Goal: Find specific page/section: Find specific page/section

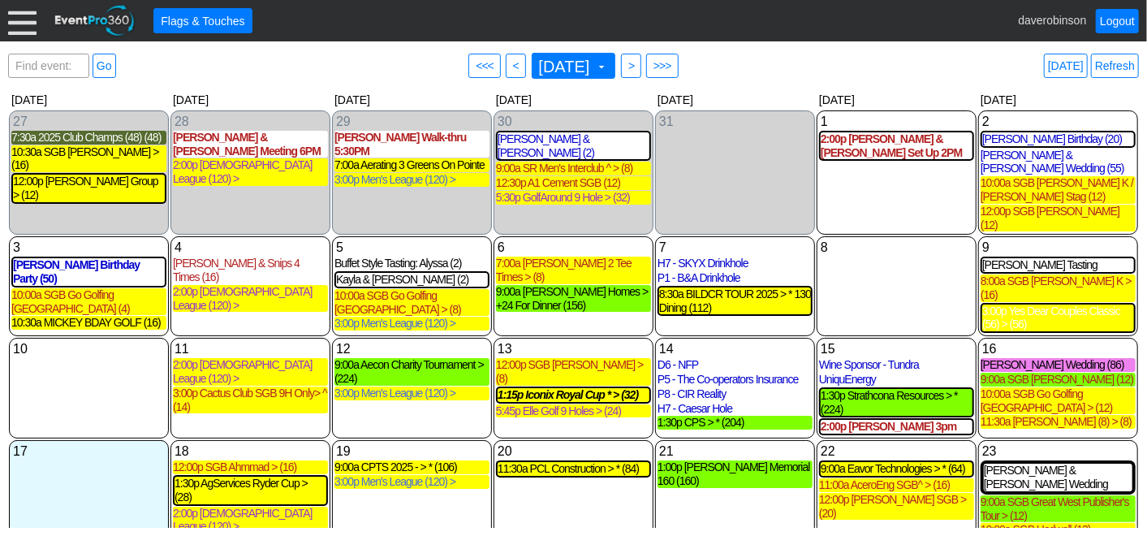
scroll to position [120, 0]
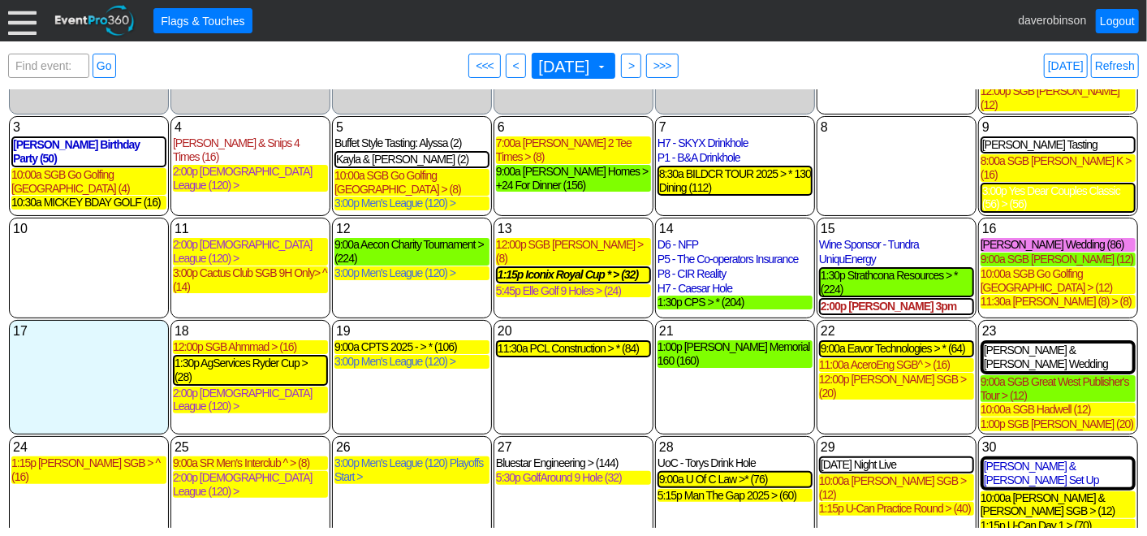
click at [408, 372] on div "19 Tuesday 9:00a CPTS 2025 - > * (106) CPTS 2025 - > * Lead Golf Event at Herit…" at bounding box center [412, 377] width 160 height 114
click at [802, 68] on div "Find event: enter title Go ● <<< ● < August 2025 ▼ ● > ● >>> Today Refresh" at bounding box center [573, 66] width 1131 height 32
click at [637, 71] on span ">" at bounding box center [631, 66] width 12 height 16
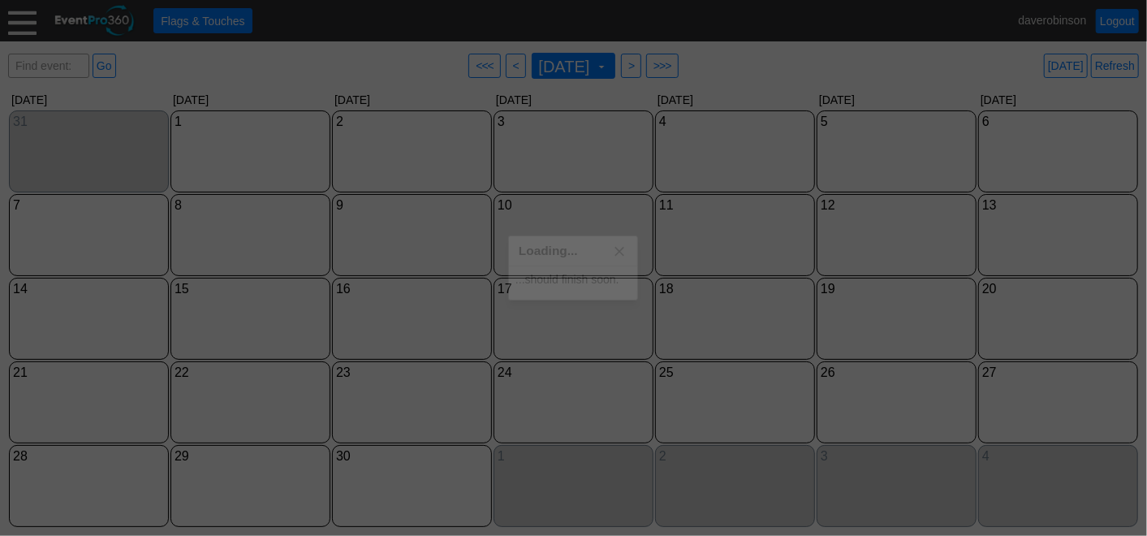
scroll to position [0, 0]
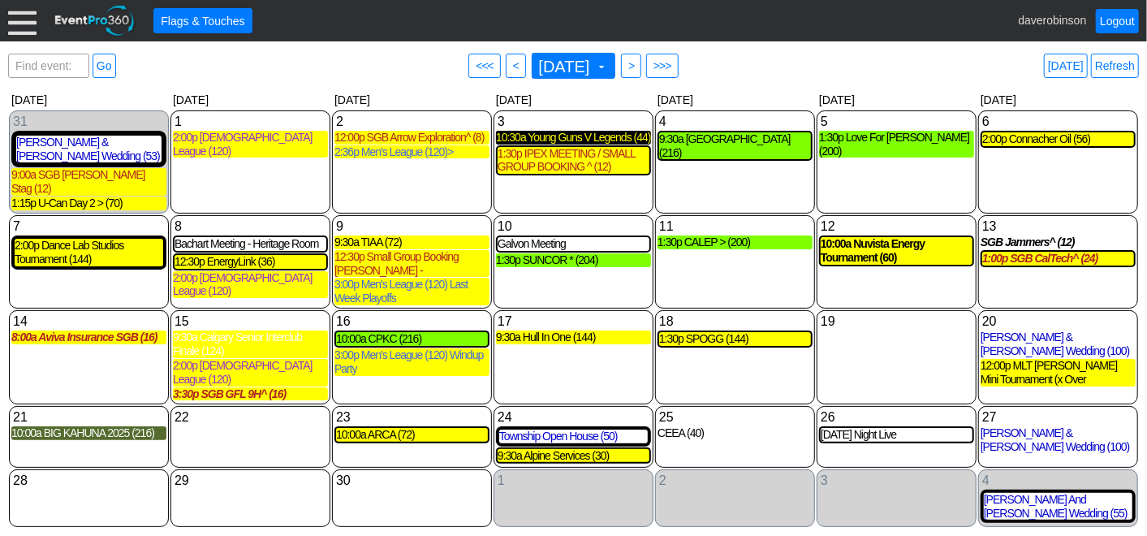
click at [588, 139] on div "10:30a Young Guns V Legends (44)" at bounding box center [573, 138] width 155 height 14
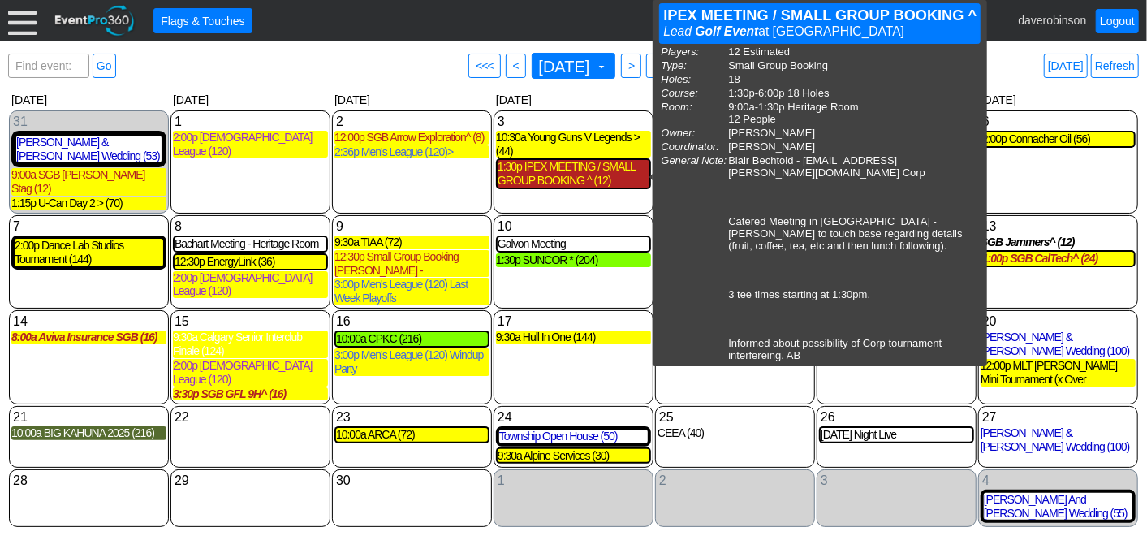
click at [550, 176] on div "1:30p IPEX MEETING / SMALL GROUP BOOKING ^ (12)" at bounding box center [574, 174] width 152 height 28
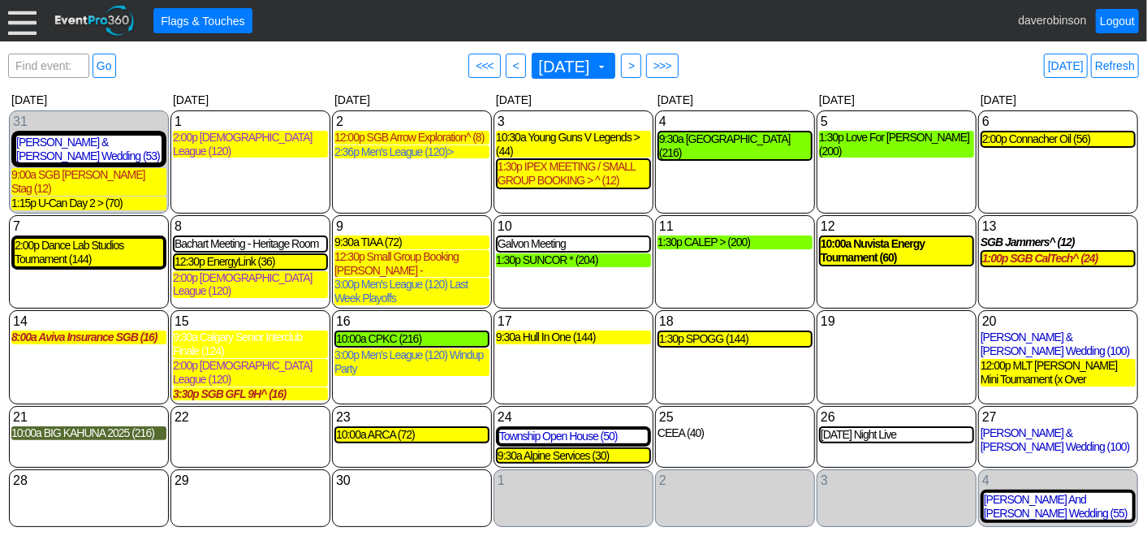
click at [780, 77] on div "Find event: enter title Go ● <<< ● < September 2025 ▼ ● > ● >>> Today Refresh" at bounding box center [573, 66] width 1131 height 32
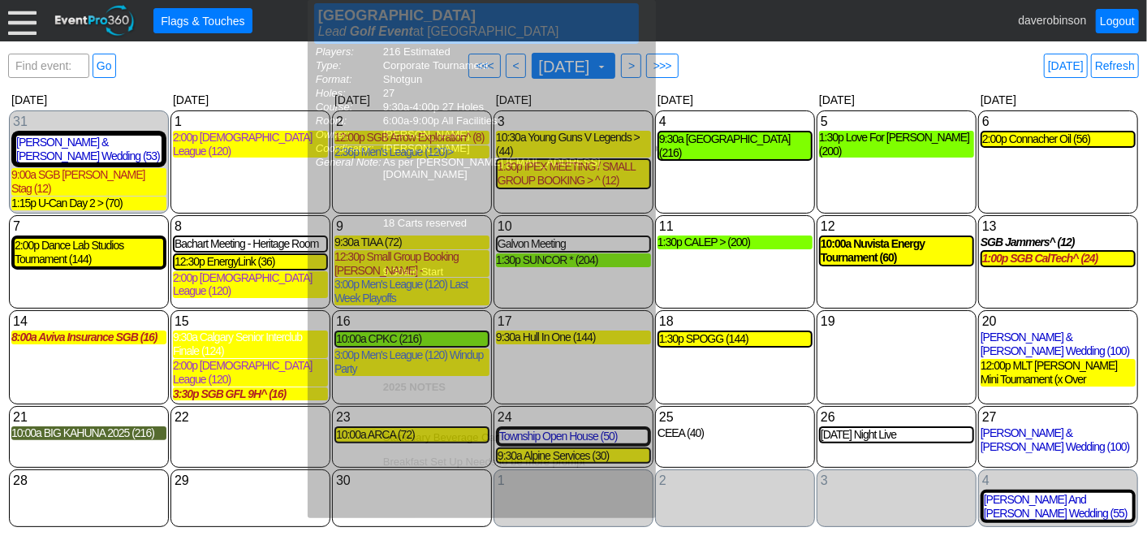
click at [809, 63] on div "Find event: enter title Go ● <<< ● < September 2025 ▼ ● > ● >>> Today Refresh" at bounding box center [573, 66] width 1131 height 32
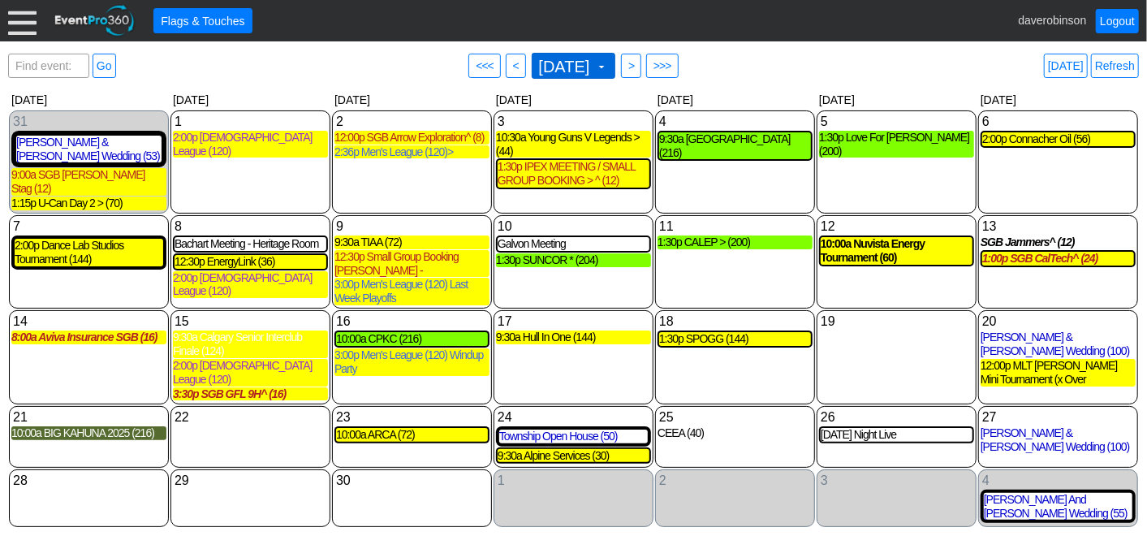
click at [608, 65] on span at bounding box center [601, 66] width 13 height 13
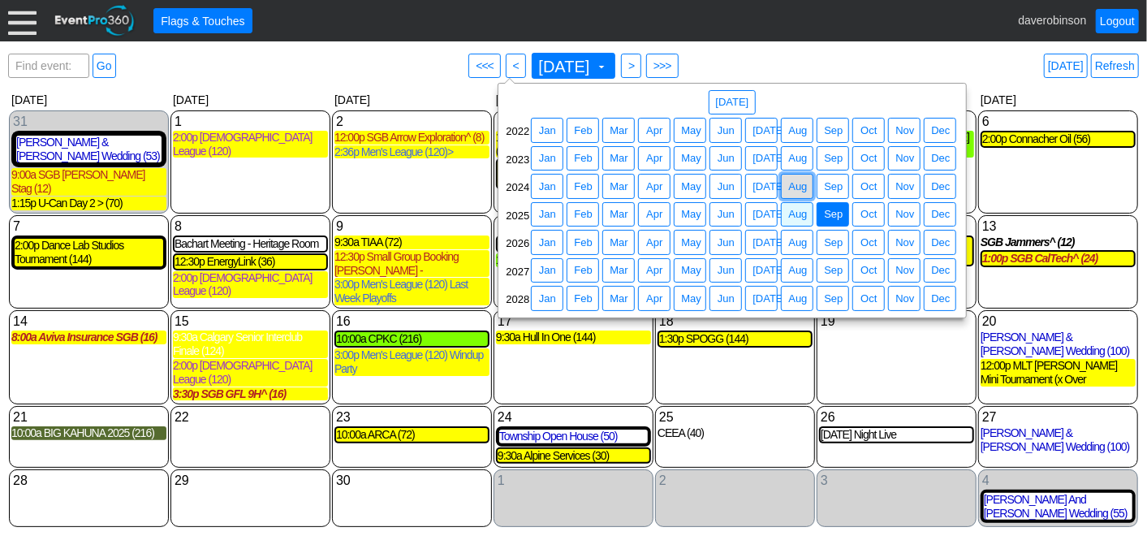
click at [795, 185] on span "Aug" at bounding box center [797, 187] width 25 height 16
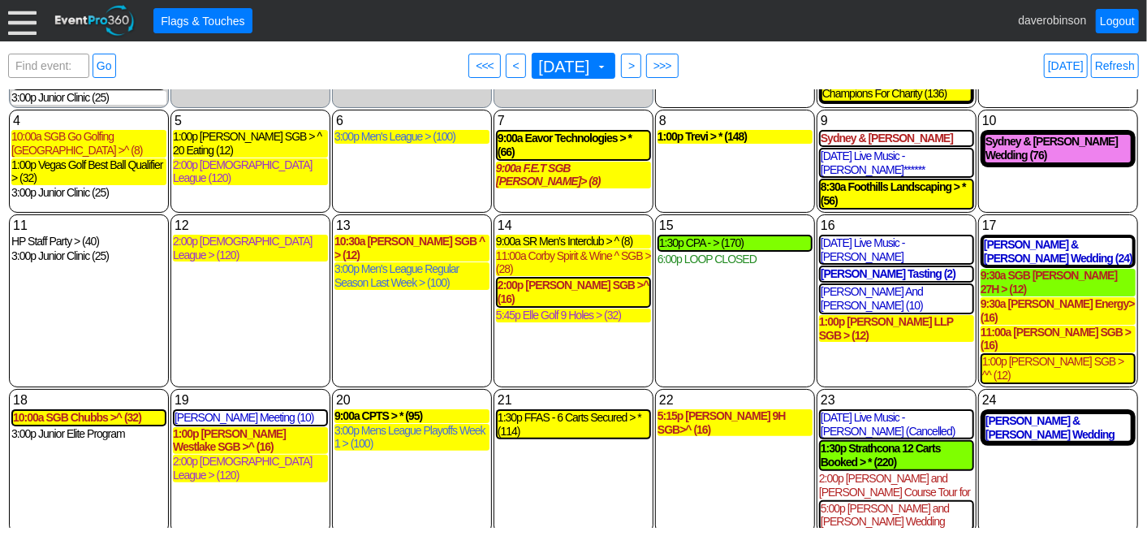
scroll to position [63, 0]
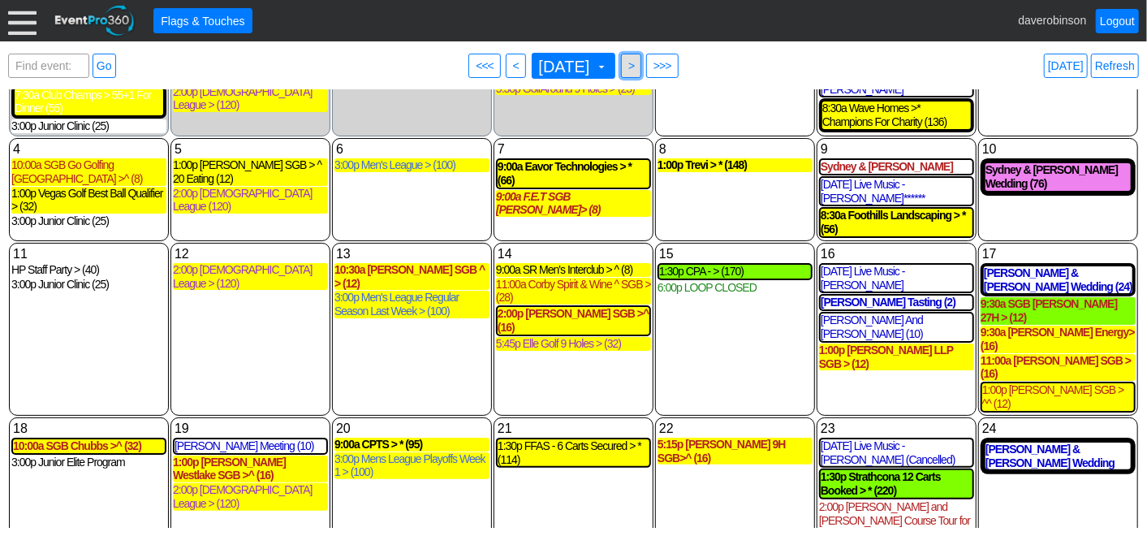
click at [637, 69] on span ">" at bounding box center [631, 66] width 12 height 16
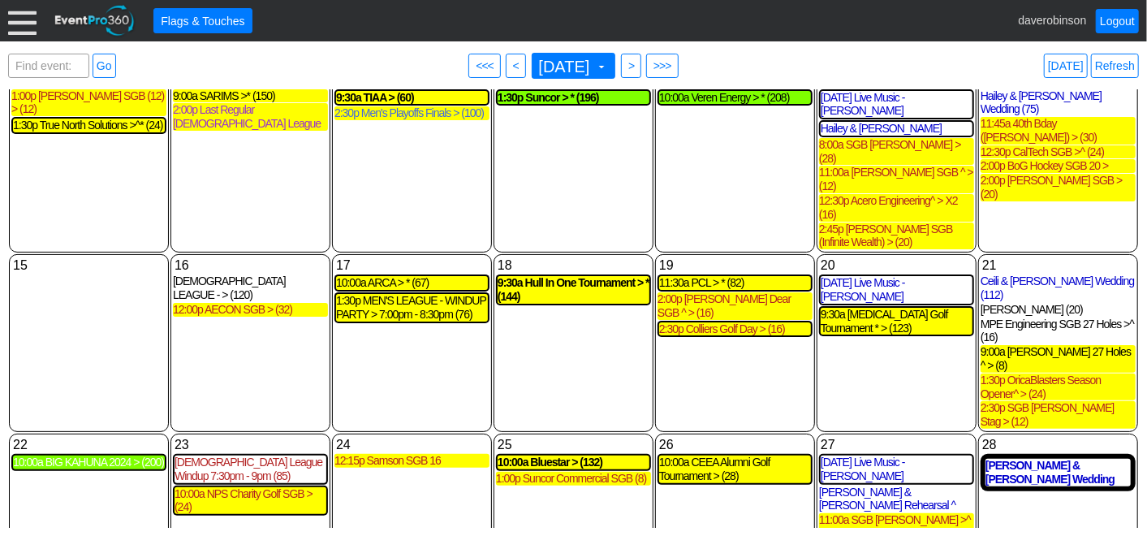
scroll to position [171, 0]
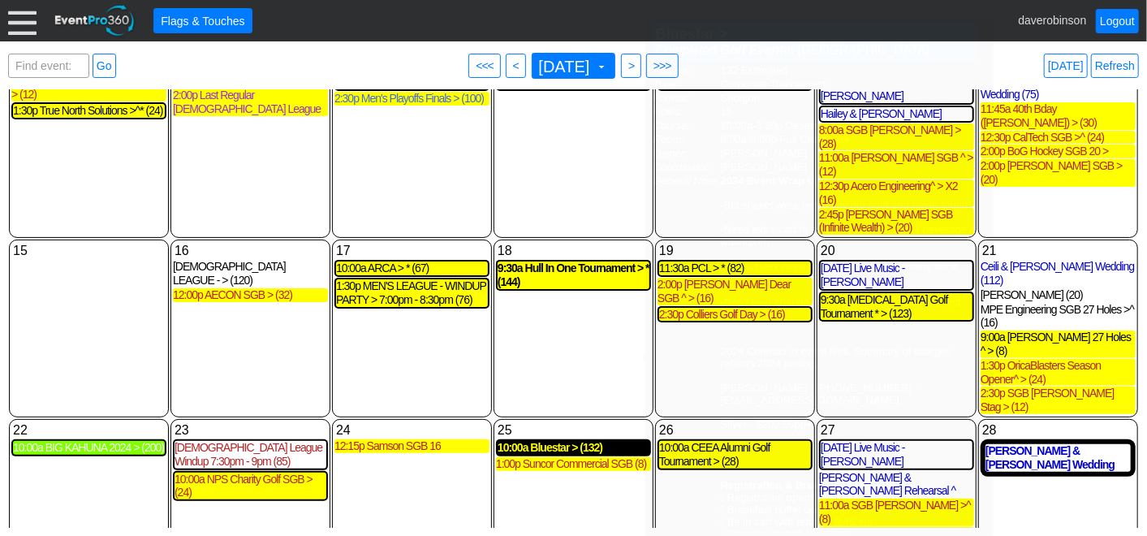
click at [572, 441] on div "10:00a Bluestar > (132)" at bounding box center [574, 448] width 152 height 14
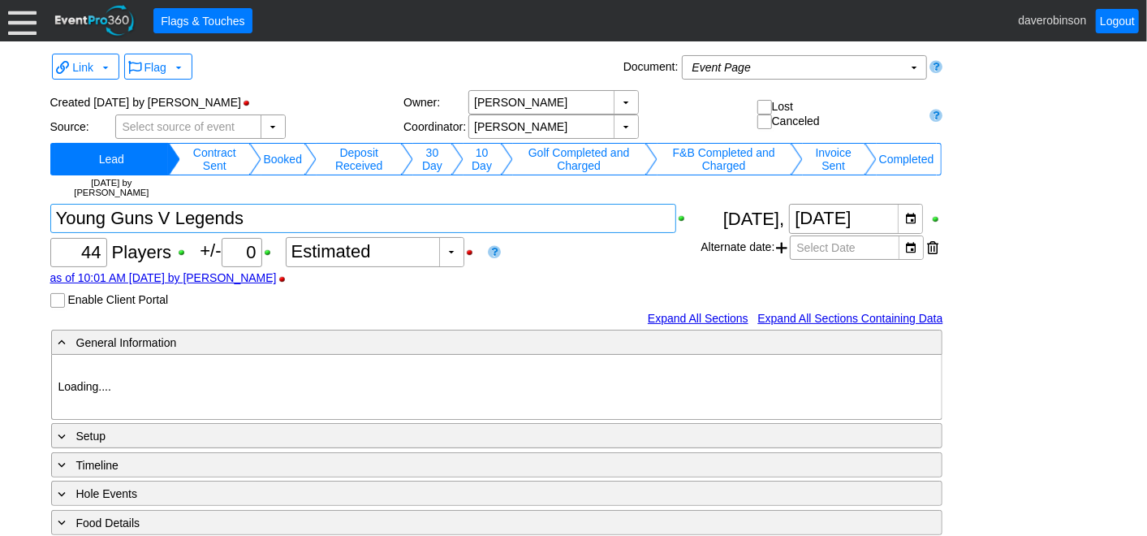
click at [278, 221] on textarea at bounding box center [363, 218] width 627 height 29
type input "Heritage Pointe Golf Club"
type input "Corporate Tournament"
type input "1188786"
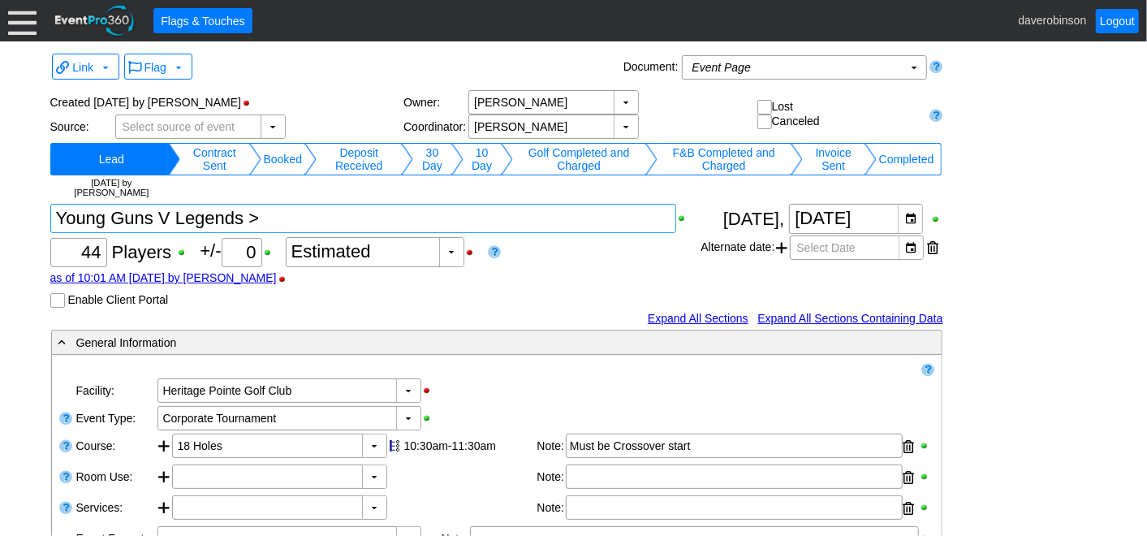
type textarea "Young Guns V Legends >"
click at [541, 276] on div "as of 10:01 AM on Friday, 7/25/2025 by daverobinson" at bounding box center [375, 277] width 651 height 13
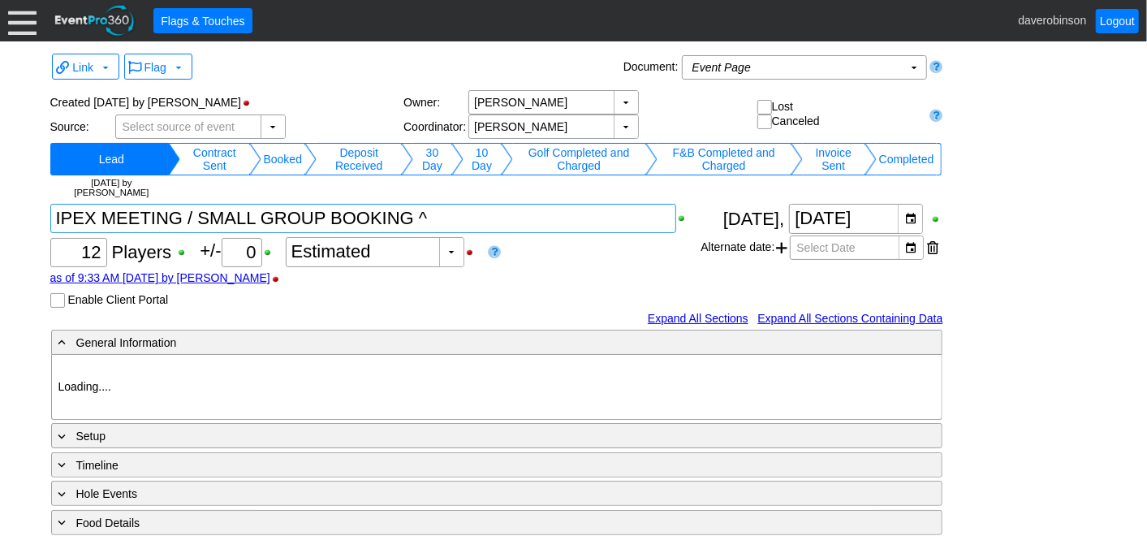
click at [450, 220] on textarea at bounding box center [363, 218] width 627 height 29
type input "Heritage Pointe Golf Club"
type input "Small Group Booking"
type input "1146111"
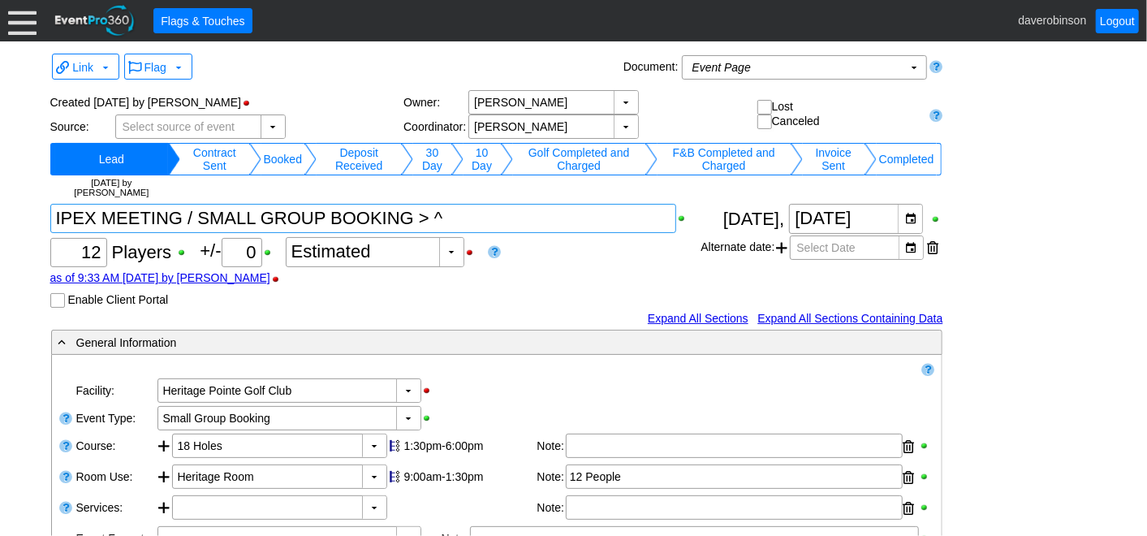
type textarea "IPEX MEETING / SMALL GROUP BOOKING > ^"
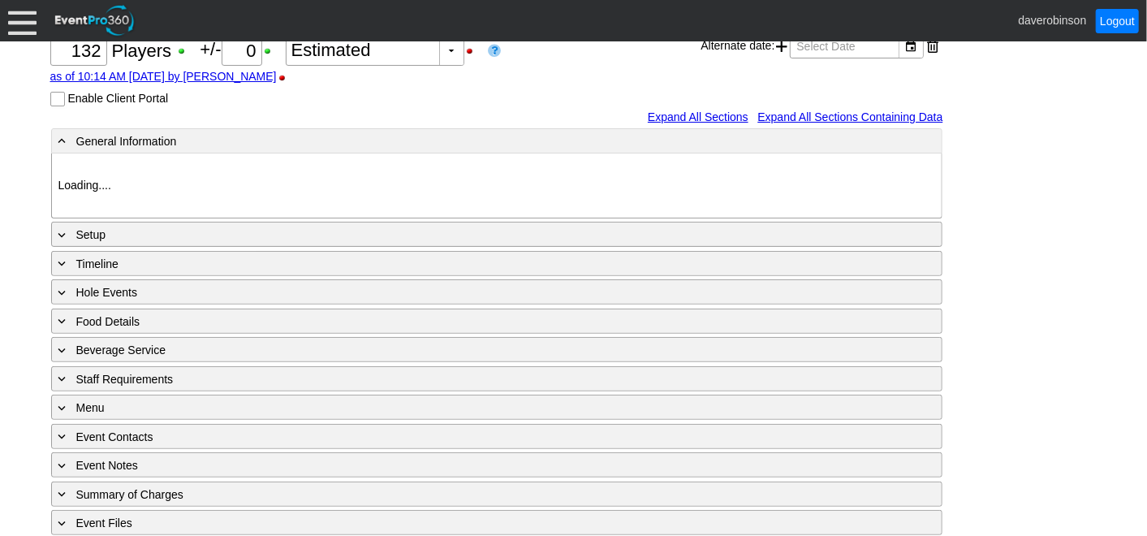
scroll to position [227, 0]
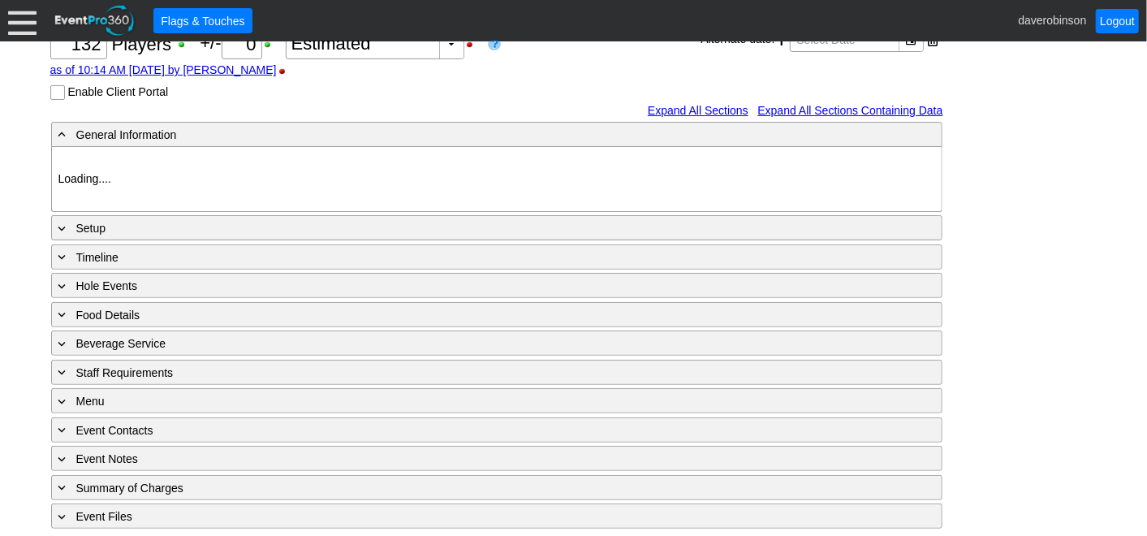
type input "Heritage Pointe Golf Club"
type input "Corporate Tournament"
type input "Scramble"
type input "Shotgun"
type input "Black"
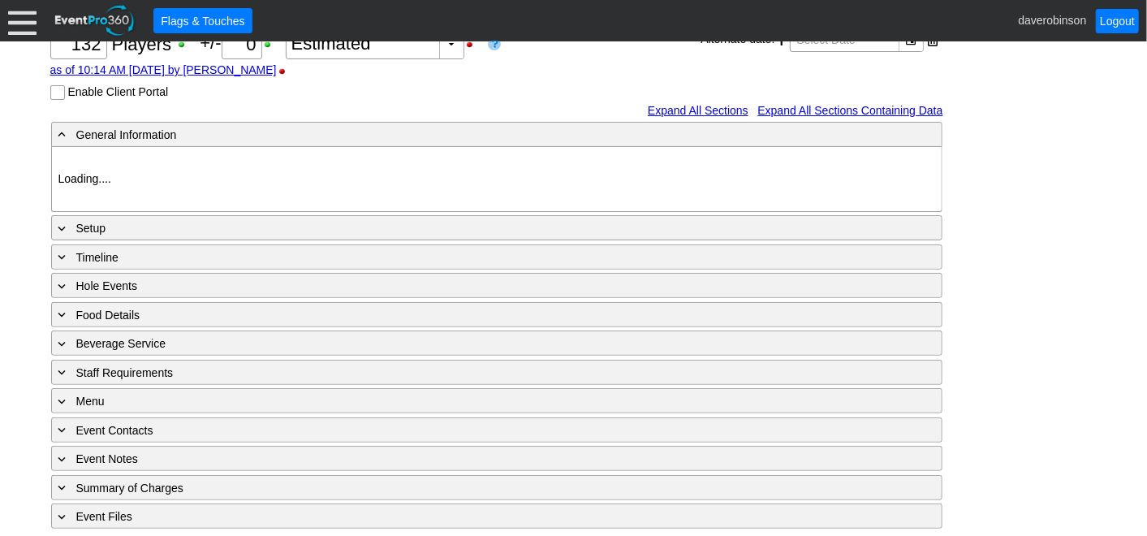
type input "Red"
type input "836015"
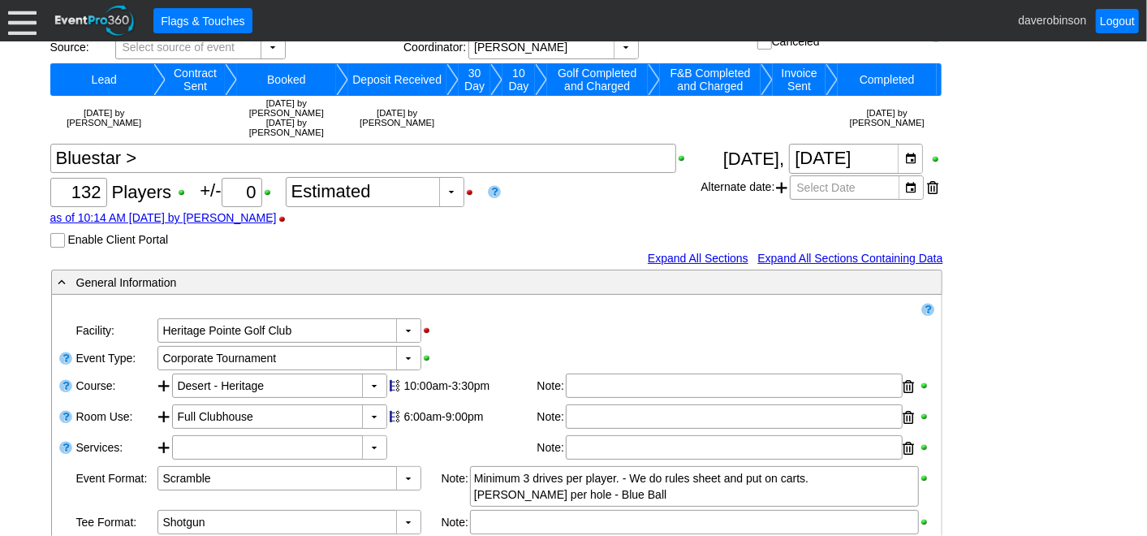
scroll to position [0, 0]
